Goal: Task Accomplishment & Management: Use online tool/utility

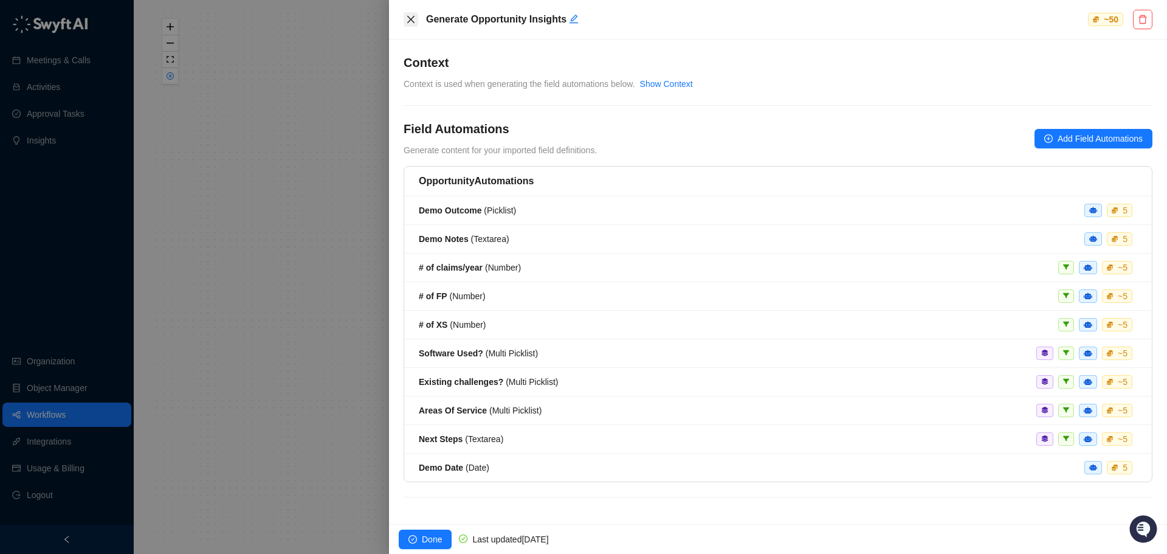
click at [410, 23] on icon "close" at bounding box center [411, 20] width 10 height 10
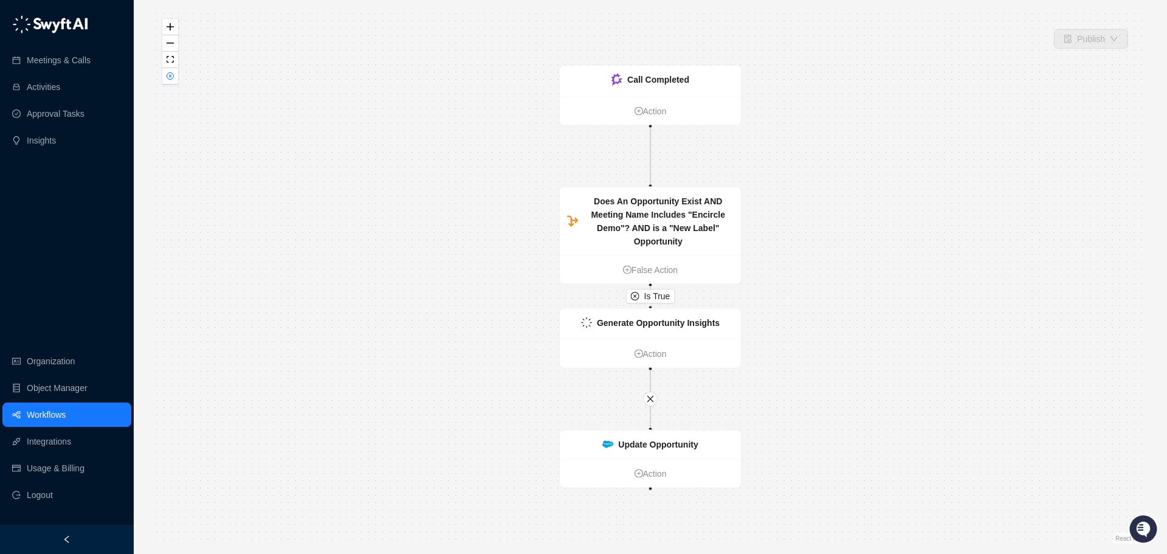
click at [44, 414] on link "Workflows" at bounding box center [46, 414] width 39 height 24
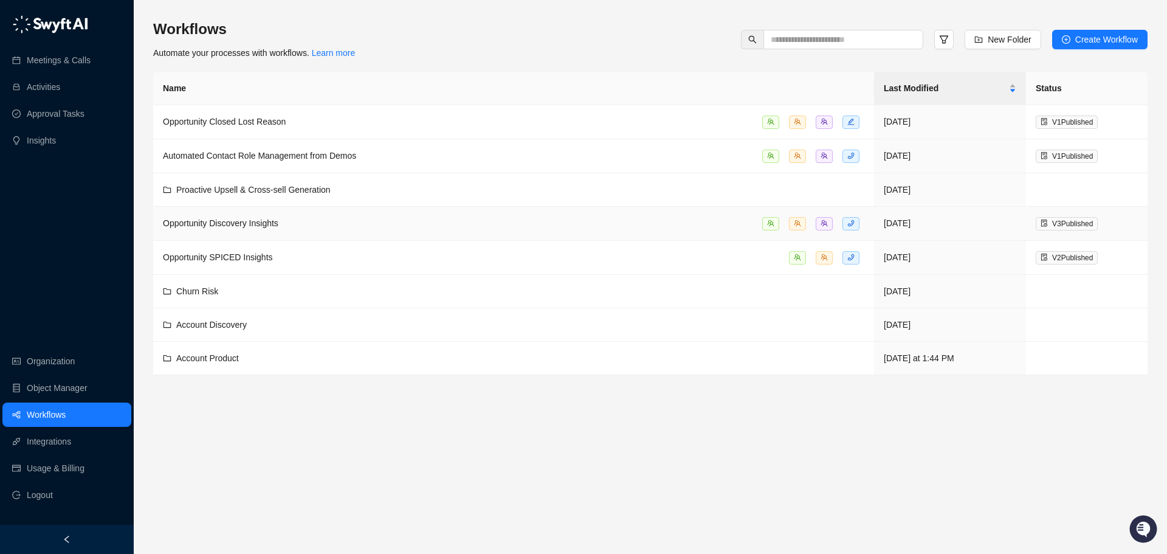
click at [400, 223] on div "Opportunity Discovery Insights" at bounding box center [514, 223] width 702 height 14
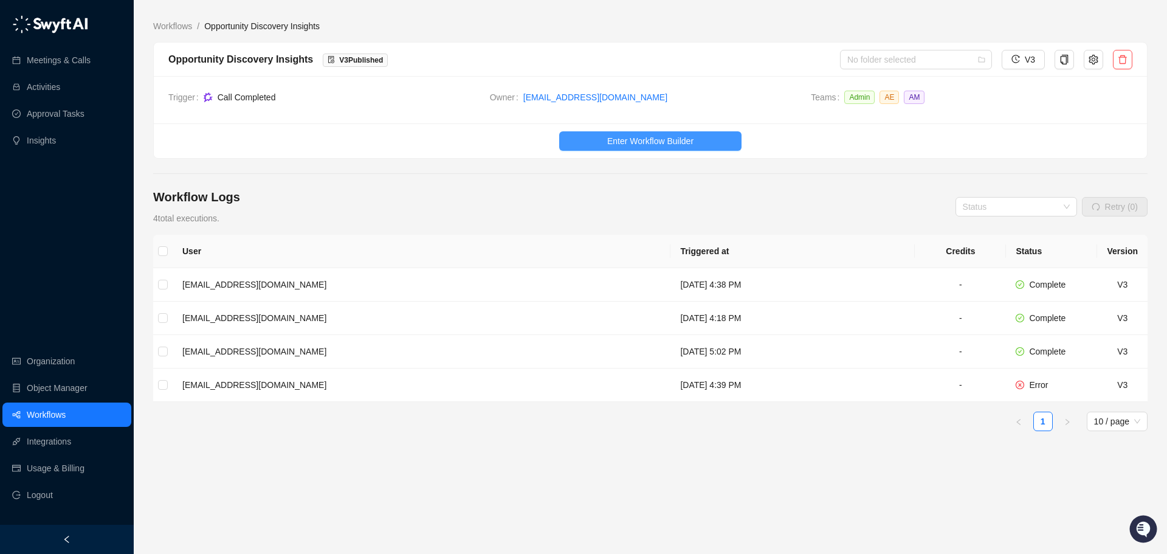
click at [612, 136] on span "Enter Workflow Builder" at bounding box center [650, 140] width 86 height 13
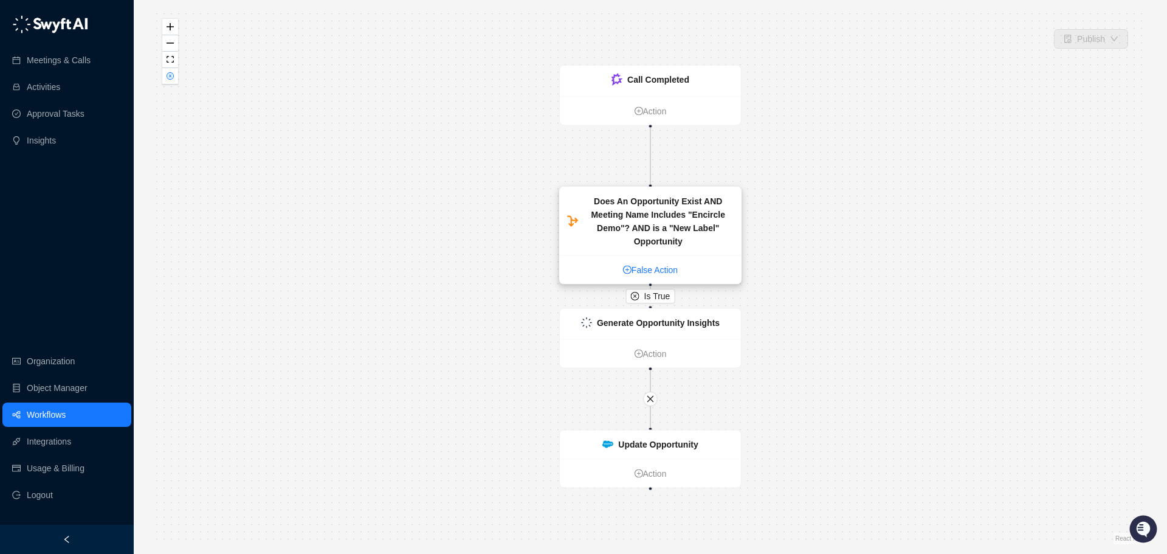
click at [625, 263] on link "False Action" at bounding box center [650, 269] width 181 height 13
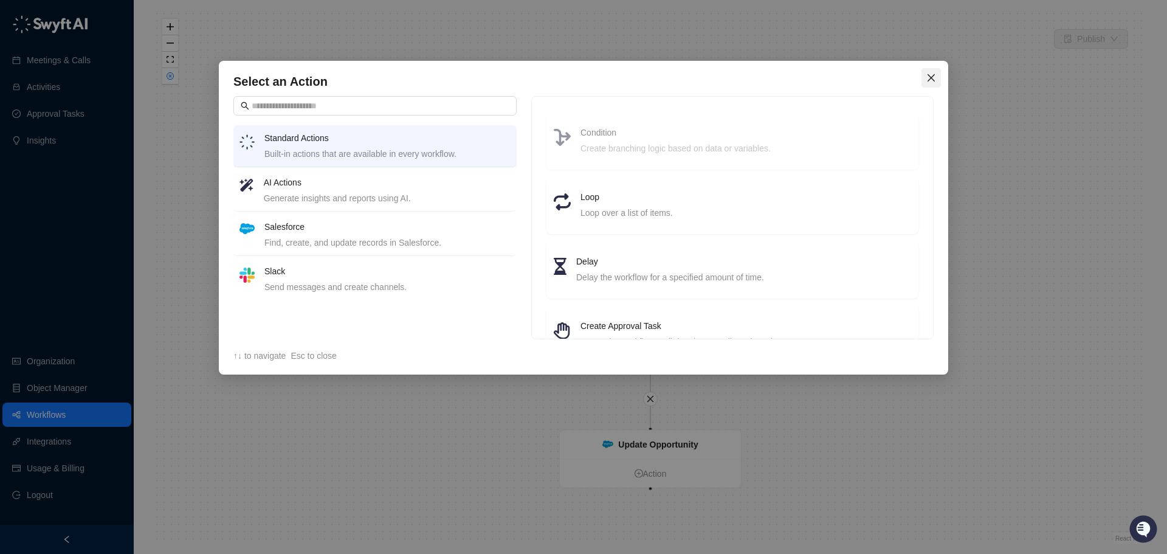
click at [928, 80] on icon "close" at bounding box center [931, 78] width 10 height 10
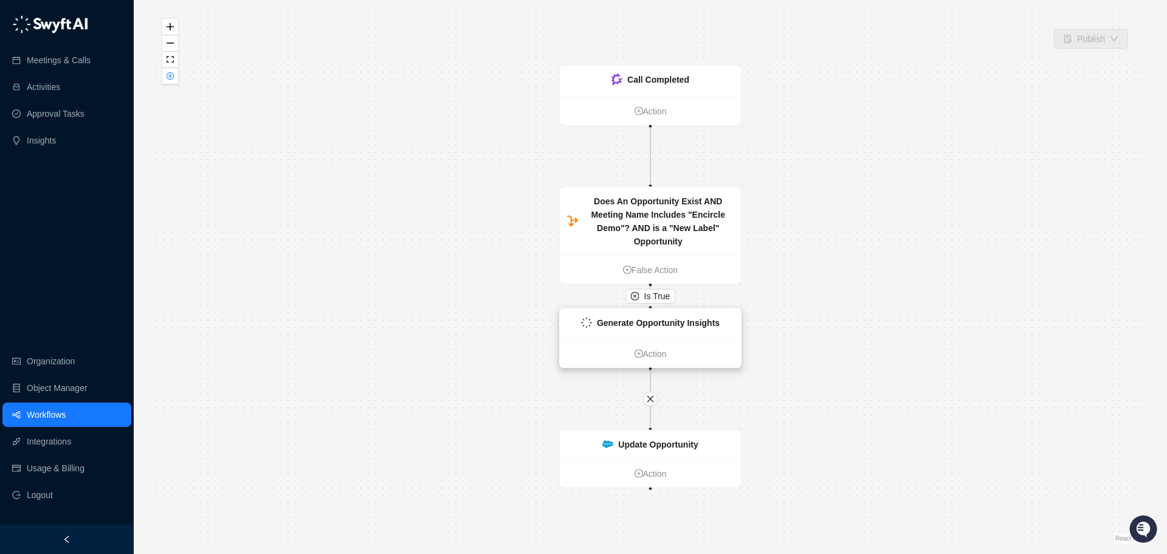
click at [668, 319] on strong "Generate Opportunity Insights" at bounding box center [658, 323] width 123 height 10
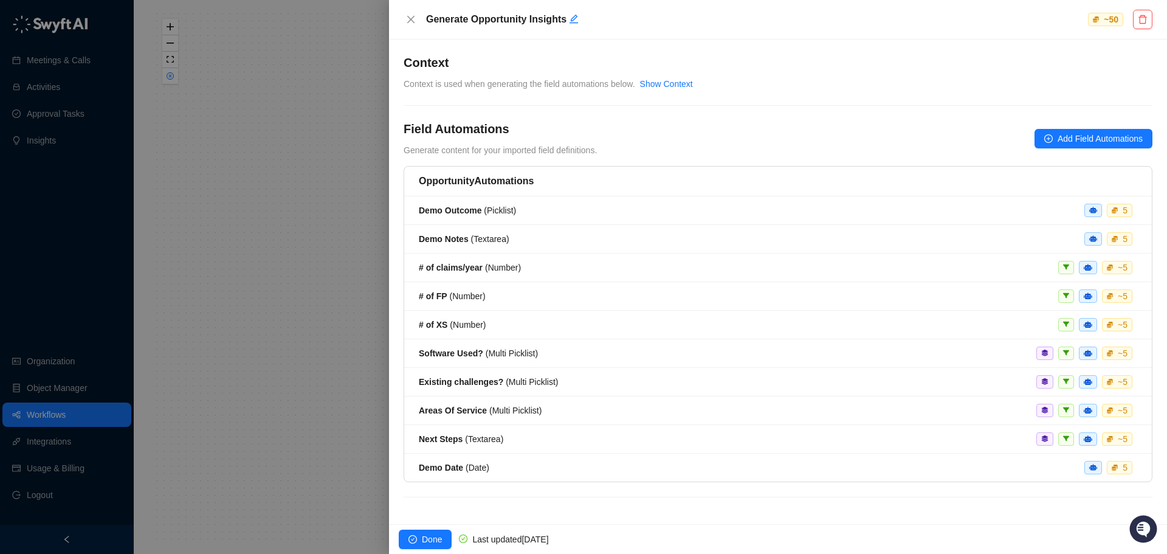
click at [241, 395] on div at bounding box center [583, 277] width 1167 height 554
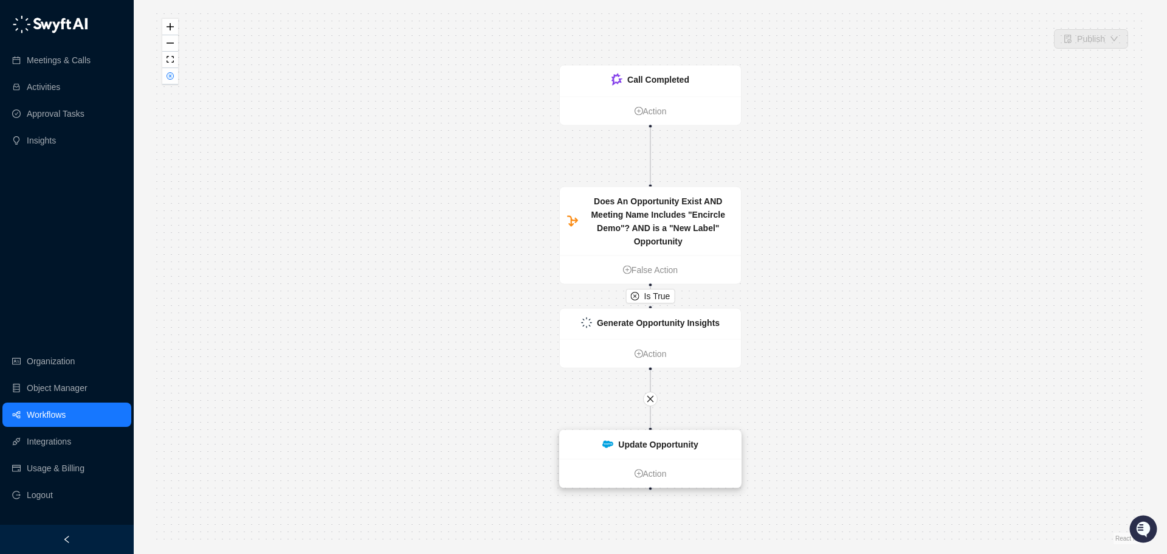
click at [611, 441] on img at bounding box center [607, 444] width 11 height 8
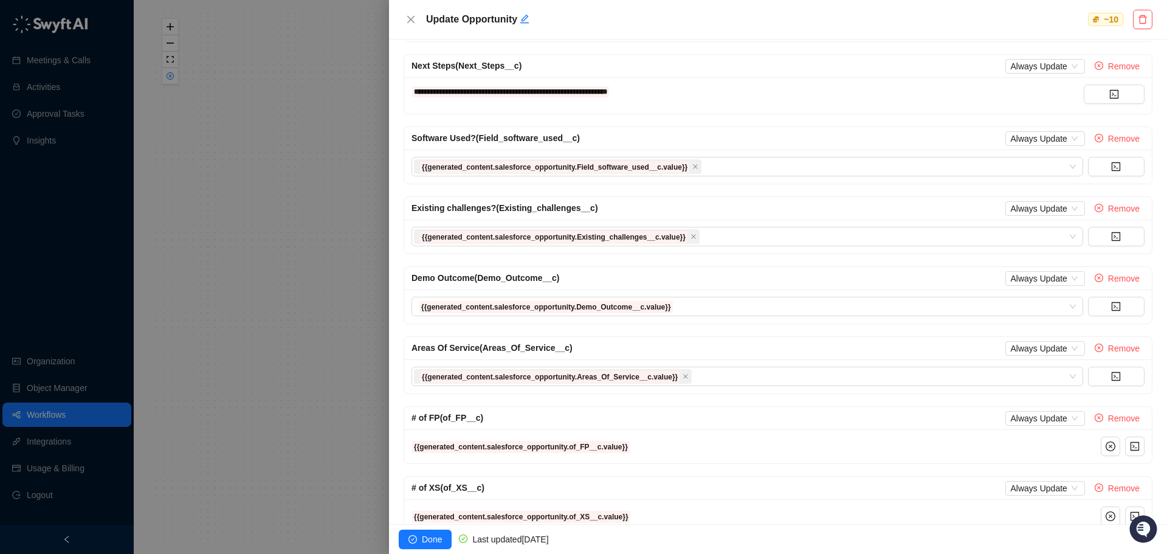
scroll to position [304, 0]
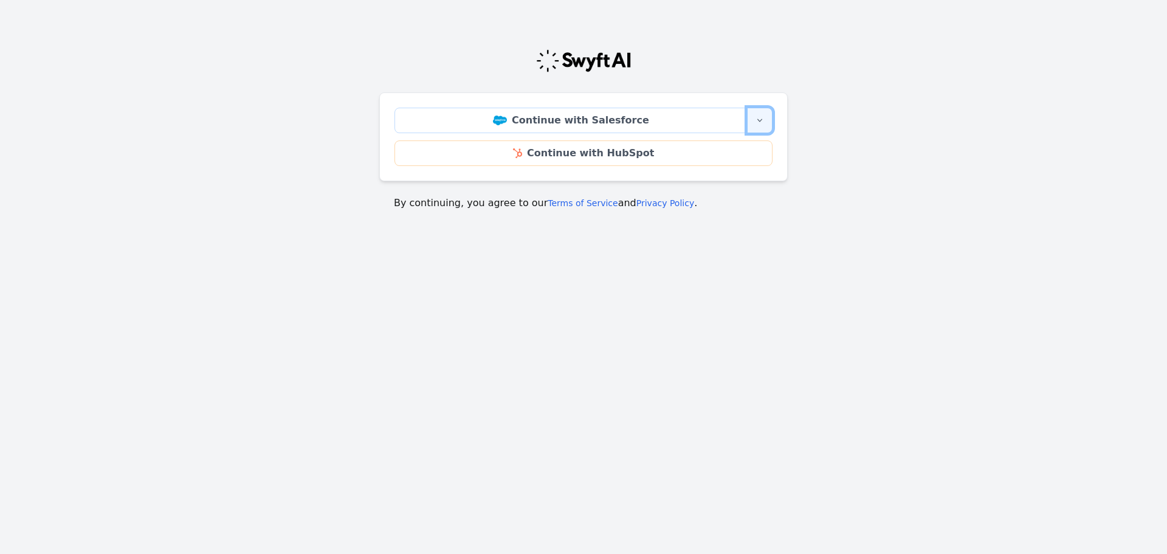
click at [760, 129] on button "More sign-in options" at bounding box center [760, 121] width 26 height 26
